Goal: Information Seeking & Learning: Check status

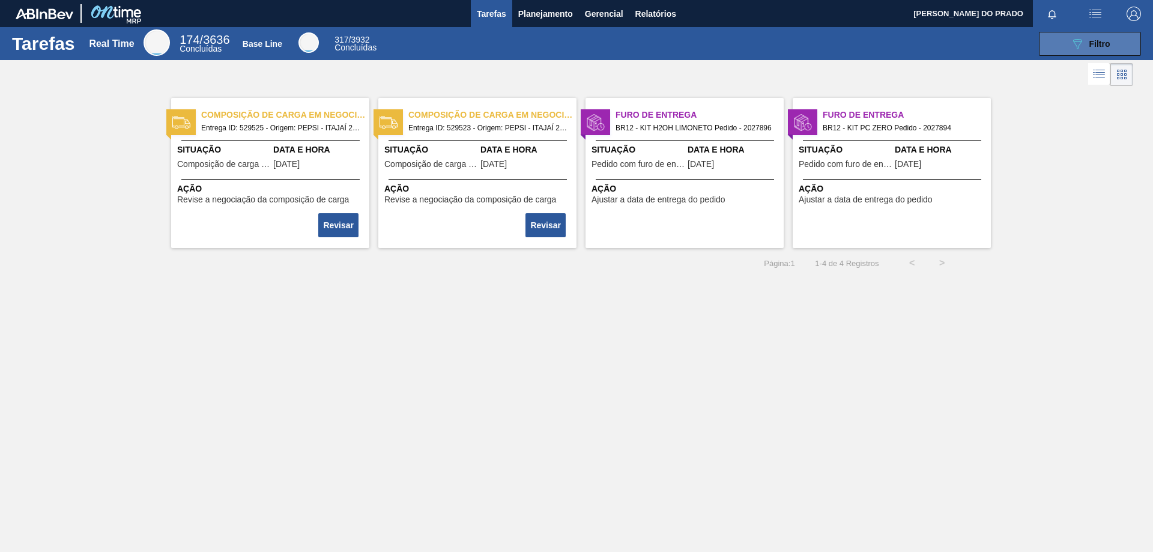
click at [1104, 47] on span "Filtro" at bounding box center [1099, 44] width 21 height 10
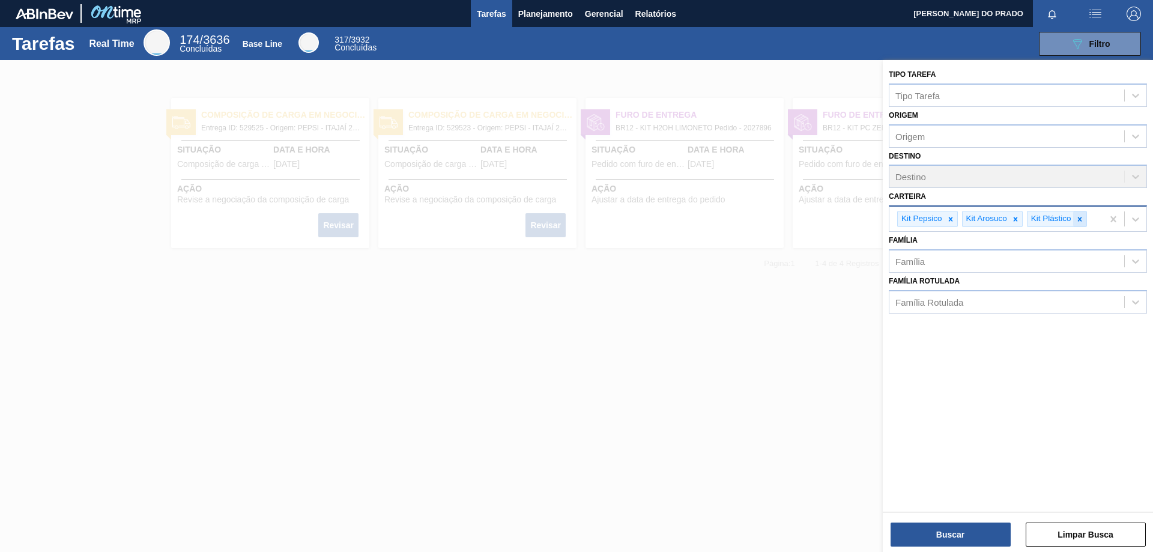
click at [1077, 219] on icon at bounding box center [1079, 219] width 8 height 8
click at [1015, 217] on icon at bounding box center [1015, 219] width 8 height 8
click at [950, 218] on icon at bounding box center [950, 219] width 4 height 4
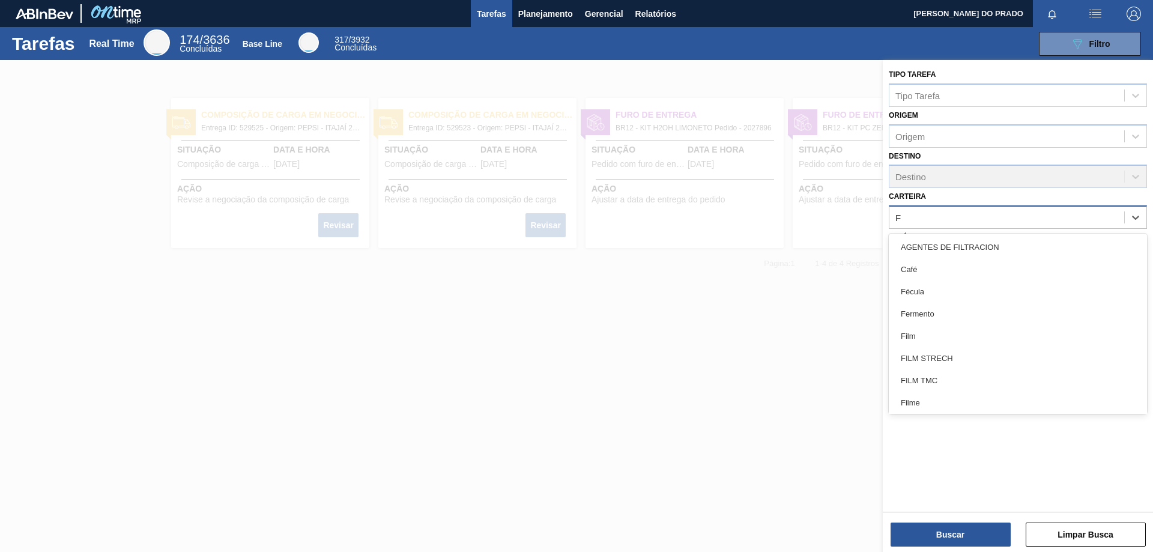
type input "FI"
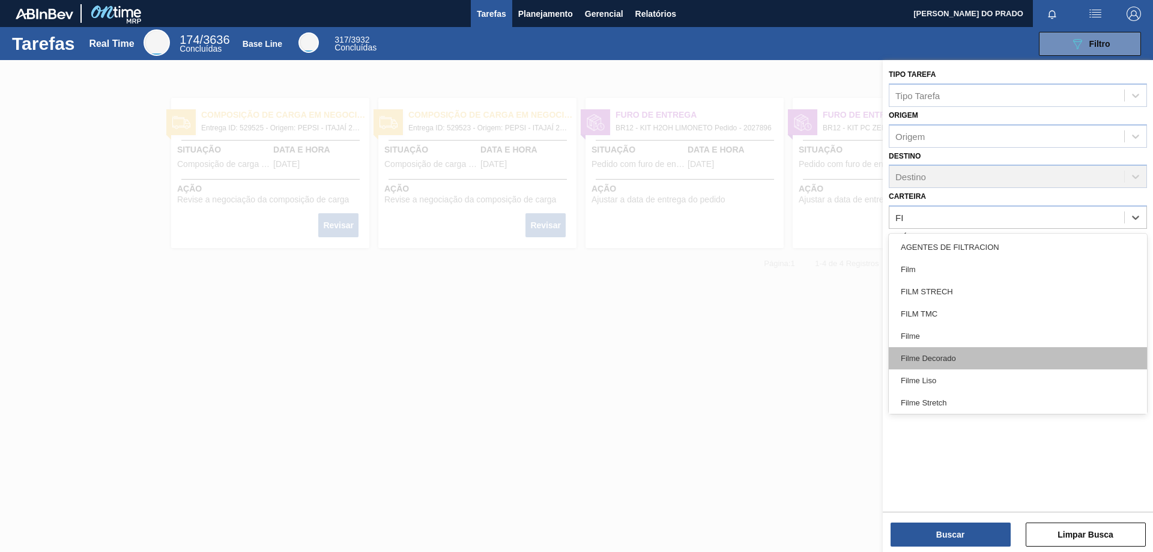
click at [966, 356] on div "Filme Decorado" at bounding box center [1018, 358] width 258 height 22
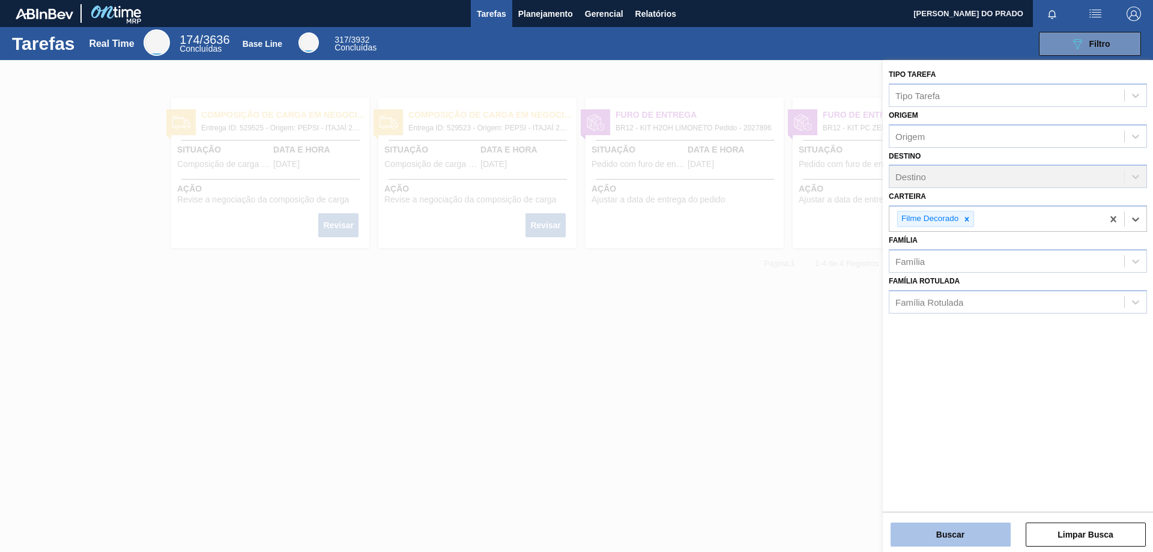
click at [946, 528] on button "Buscar" at bounding box center [950, 534] width 120 height 24
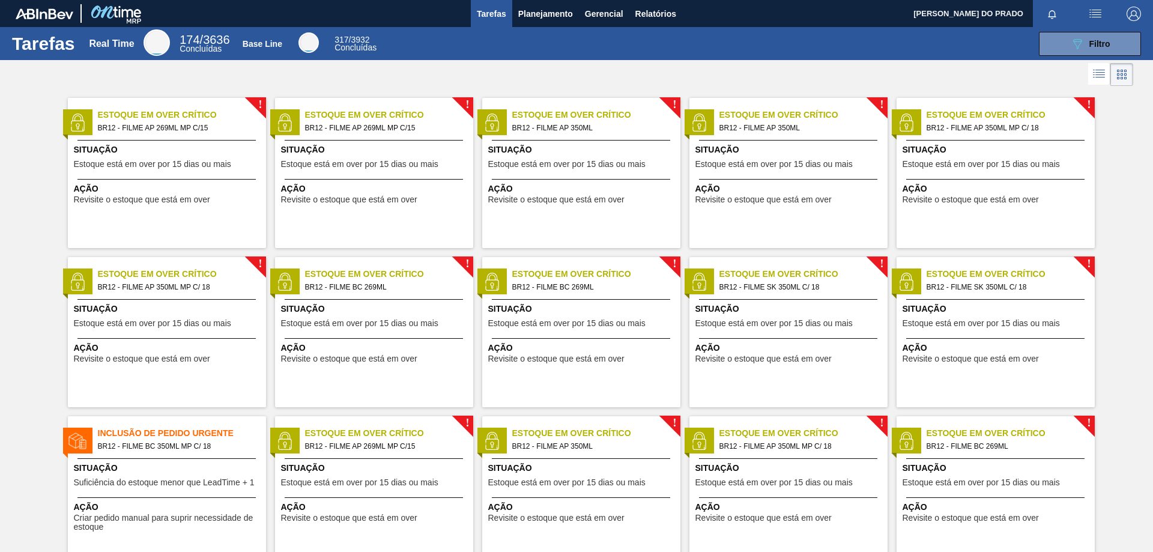
click at [1004, 138] on div "! Estoque em Over Crítico BR12 - FILME AP 350ML MP C/ 18 Situação Estoque está …" at bounding box center [995, 173] width 198 height 150
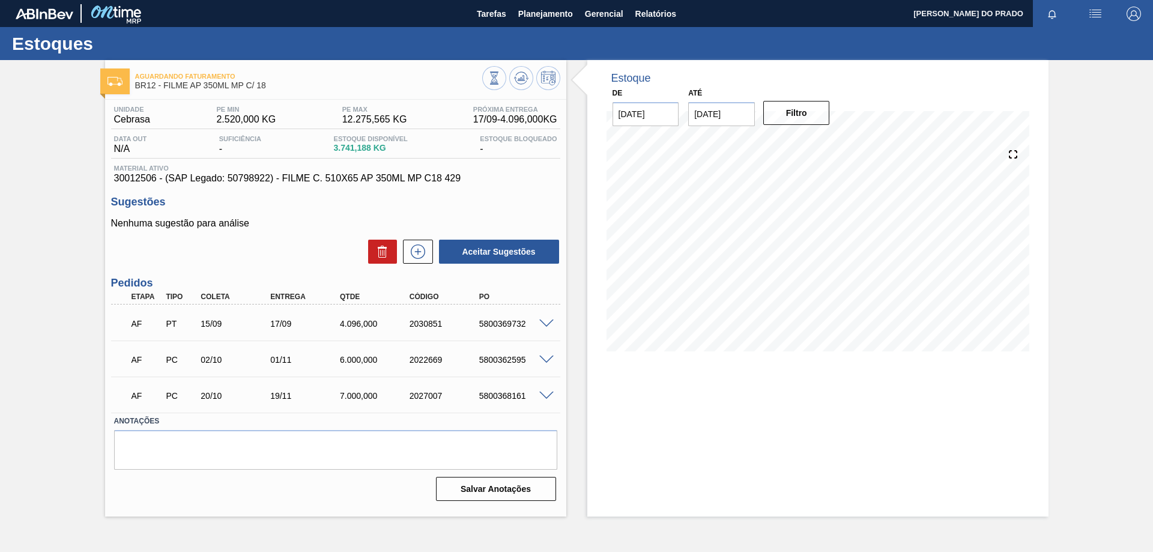
click at [547, 324] on span at bounding box center [546, 323] width 14 height 9
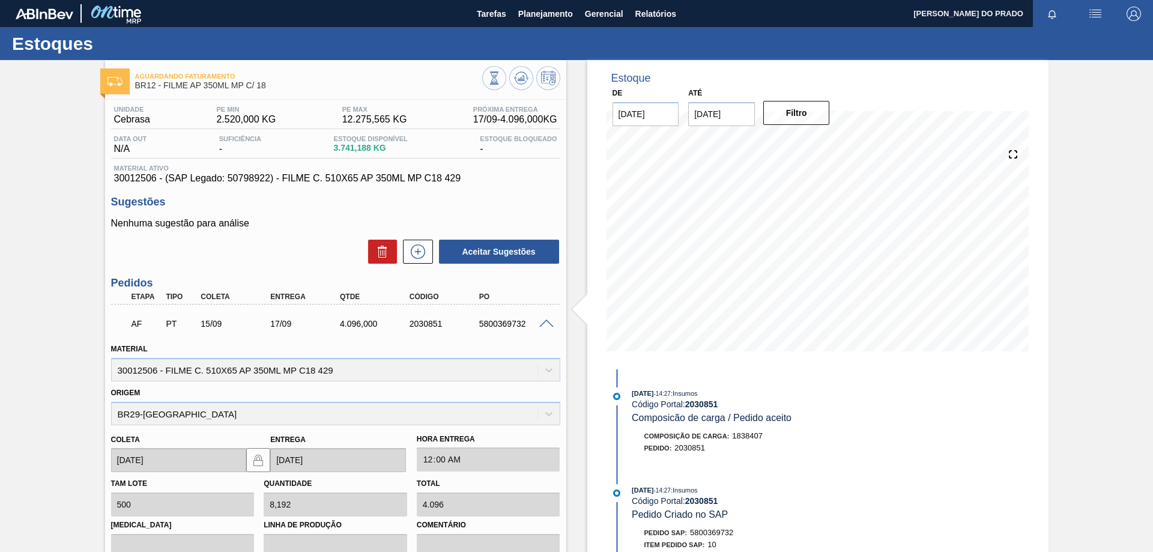
click at [546, 317] on div "AF PT 15/09 17/09 4.096,000 2030851 5800369732" at bounding box center [335, 322] width 449 height 30
click at [544, 324] on span at bounding box center [546, 323] width 14 height 9
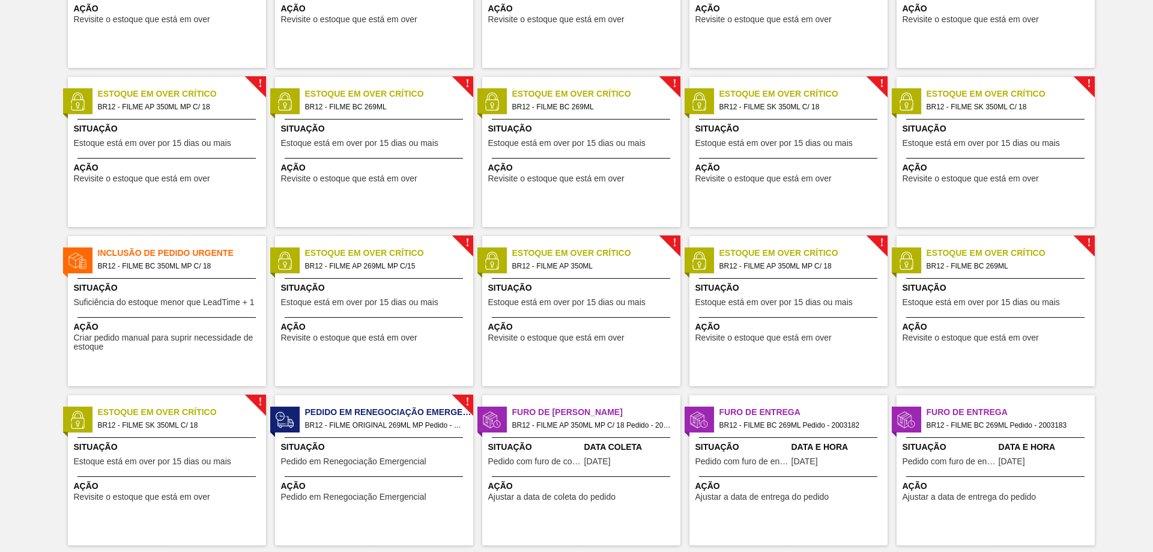
scroll to position [240, 0]
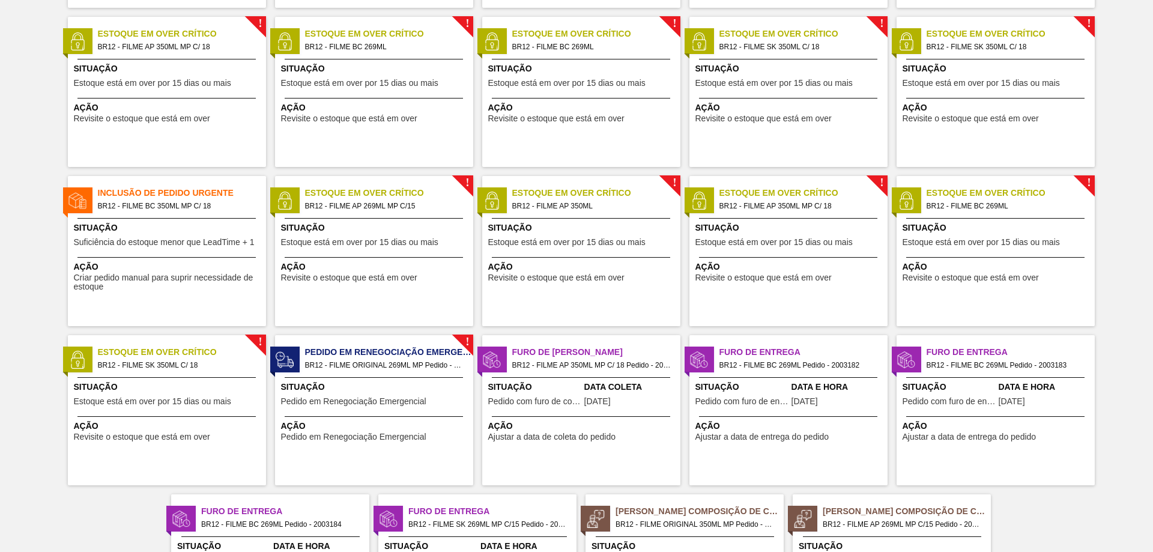
click at [411, 367] on span "BR12 - FILME ORIGINAL 269ML MP Pedido - 2000829" at bounding box center [384, 364] width 159 height 13
